Goal: Task Accomplishment & Management: Manage account settings

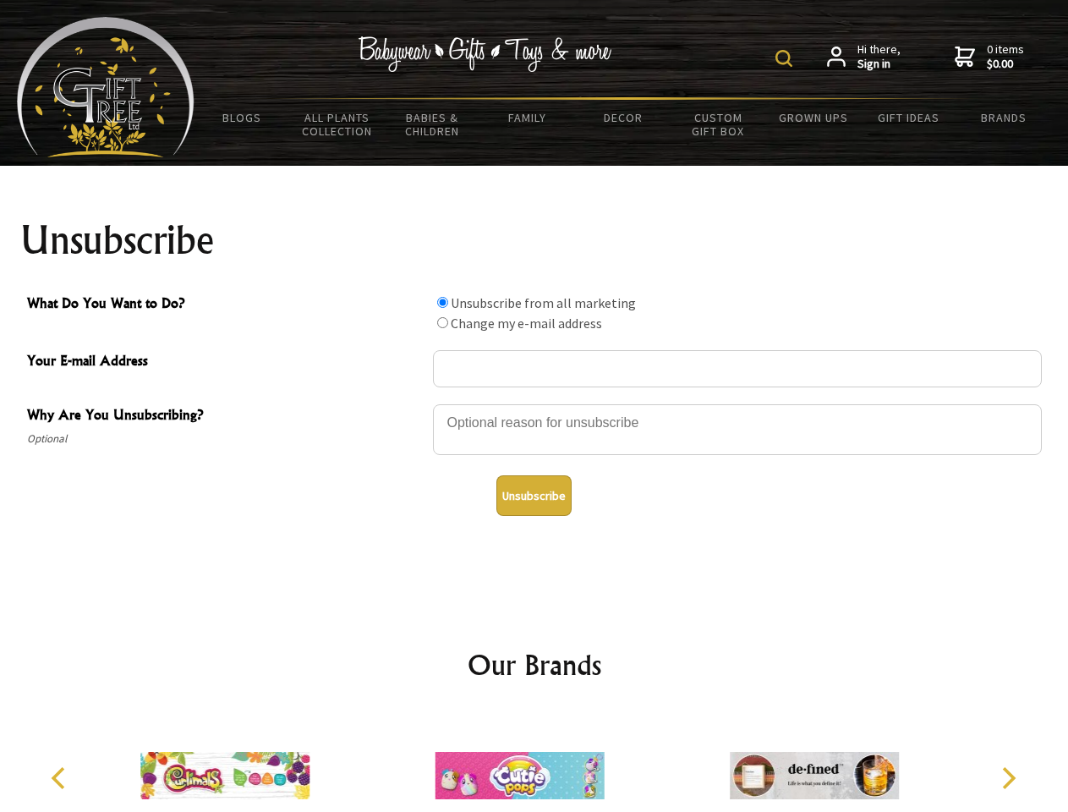
click at [787, 58] on img at bounding box center [784, 58] width 17 height 17
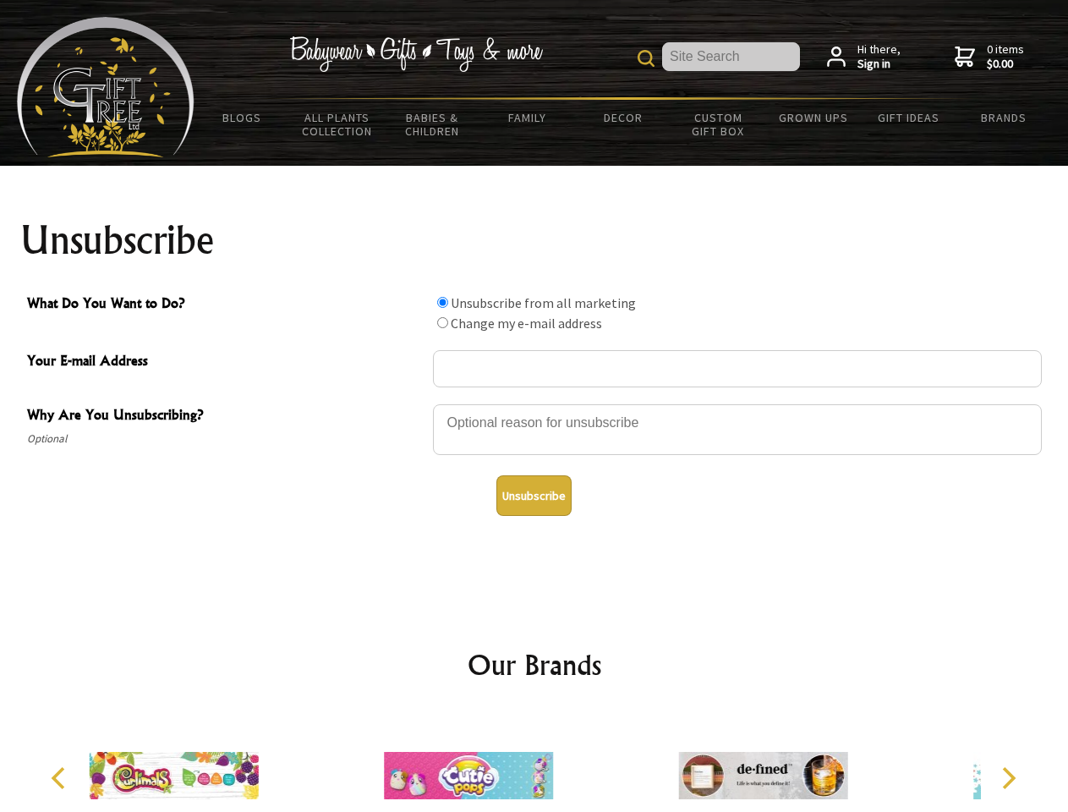
click at [535, 404] on div at bounding box center [737, 432] width 609 height 59
click at [442, 302] on input "What Do You Want to Do?" at bounding box center [442, 302] width 11 height 11
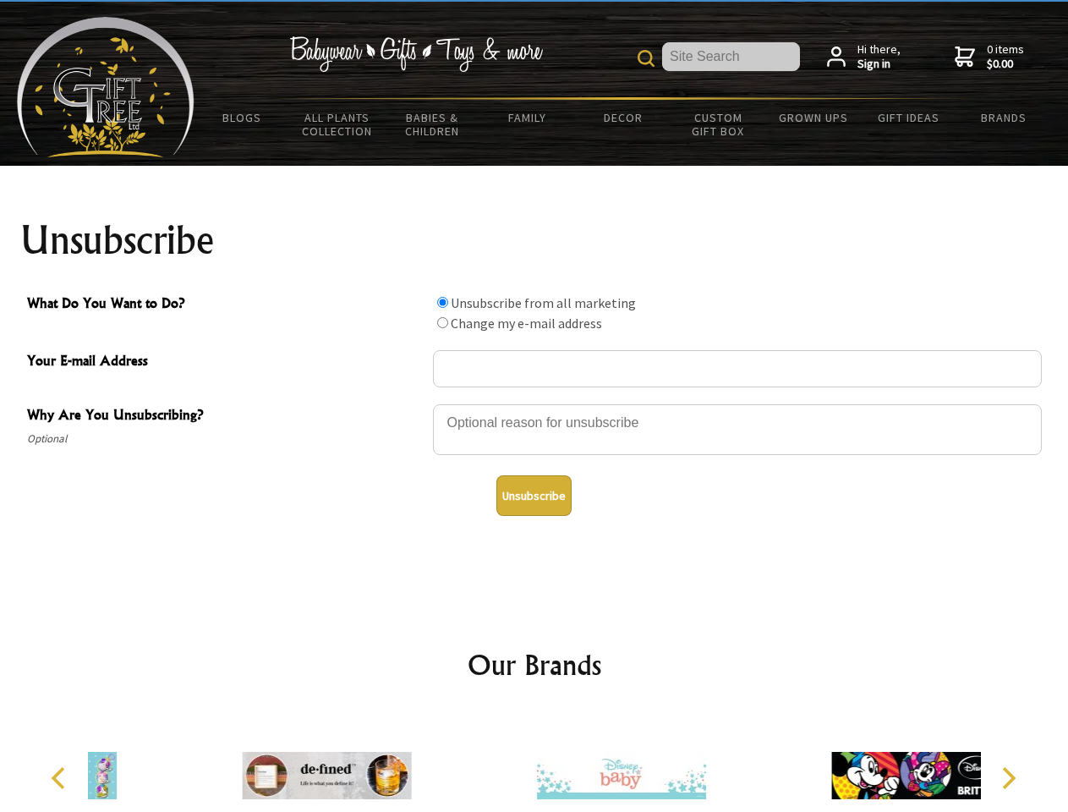
click at [442, 322] on input "What Do You Want to Do?" at bounding box center [442, 322] width 11 height 11
radio input "true"
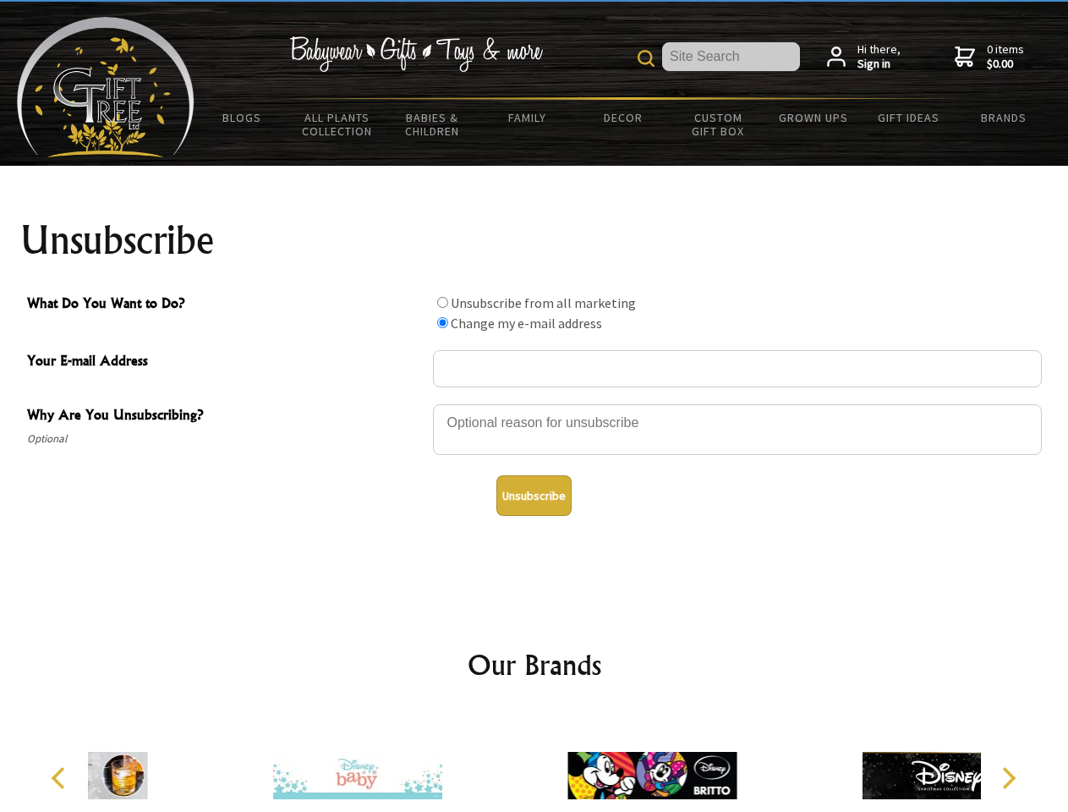
click at [534, 496] on button "Unsubscribe" at bounding box center [534, 495] width 75 height 41
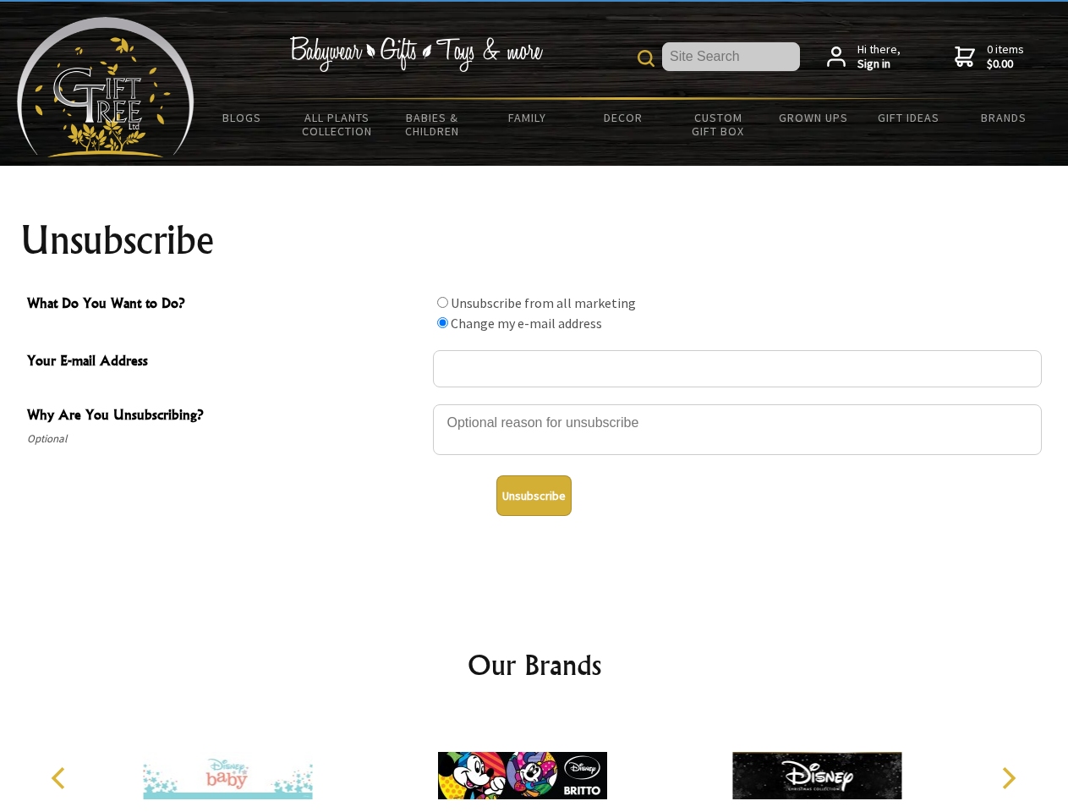
click at [535, 762] on img at bounding box center [522, 775] width 169 height 127
click at [61, 778] on icon "Previous" at bounding box center [60, 778] width 22 height 22
click at [1008, 778] on icon "Next" at bounding box center [1008, 778] width 22 height 22
